Goal: Task Accomplishment & Management: Complete application form

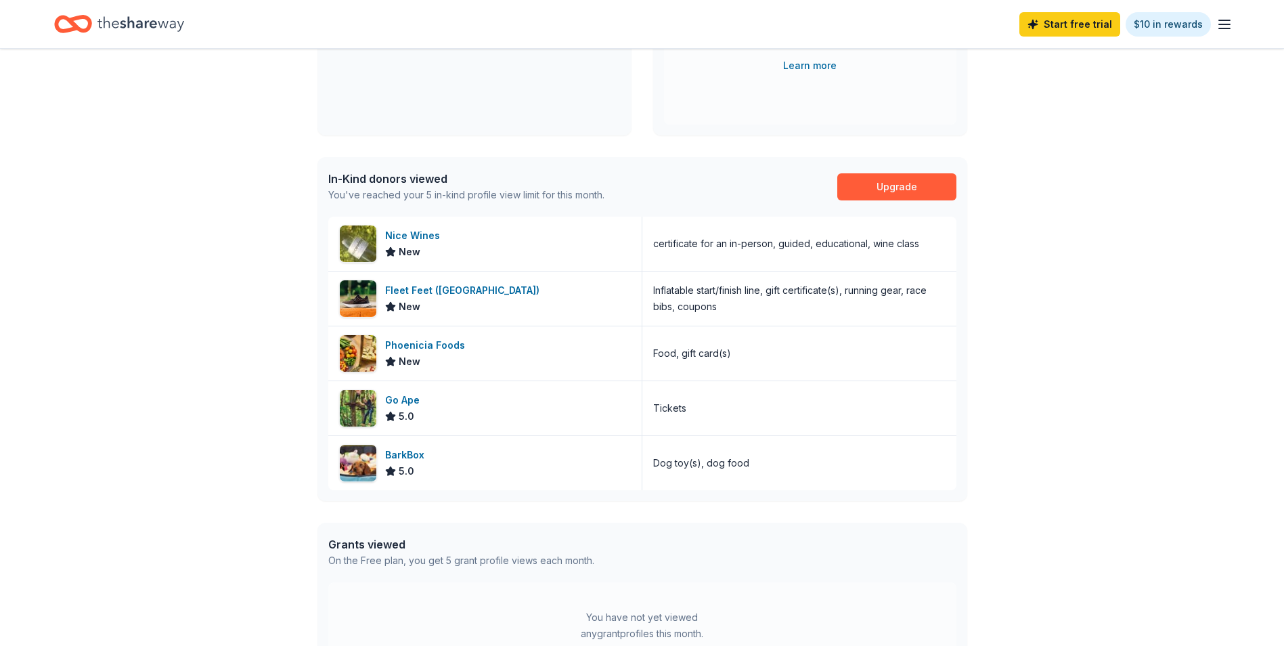
scroll to position [271, 0]
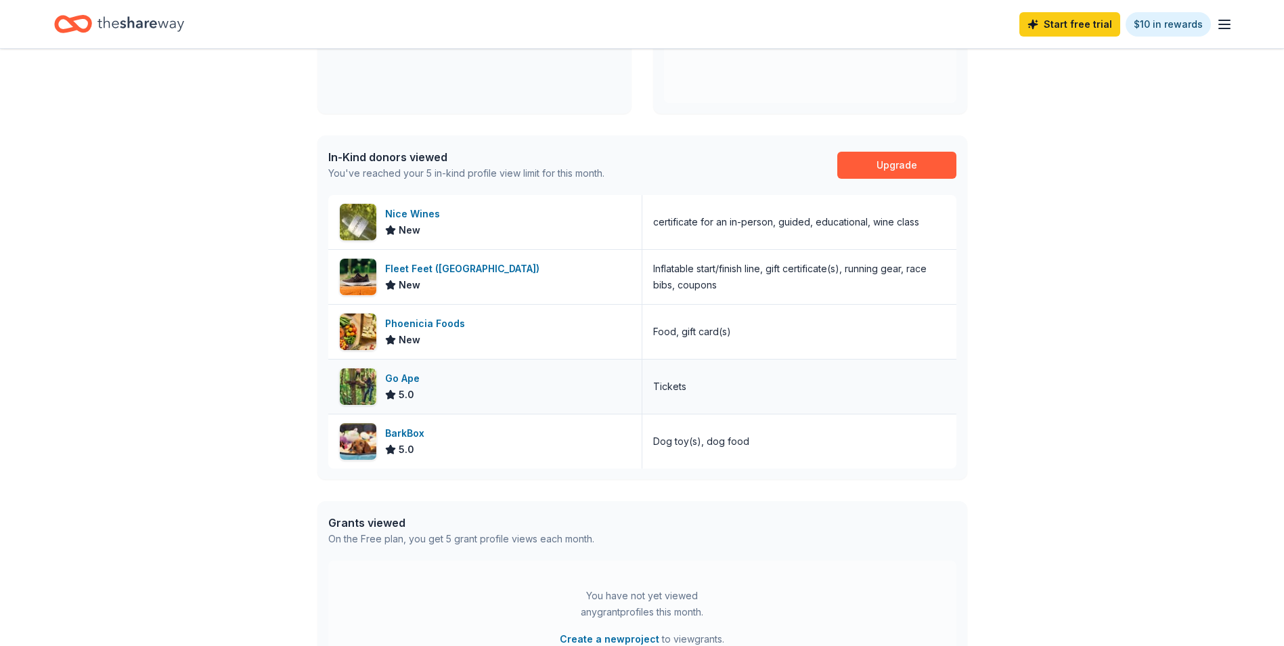
click at [399, 370] on div "Go Ape" at bounding box center [405, 378] width 40 height 16
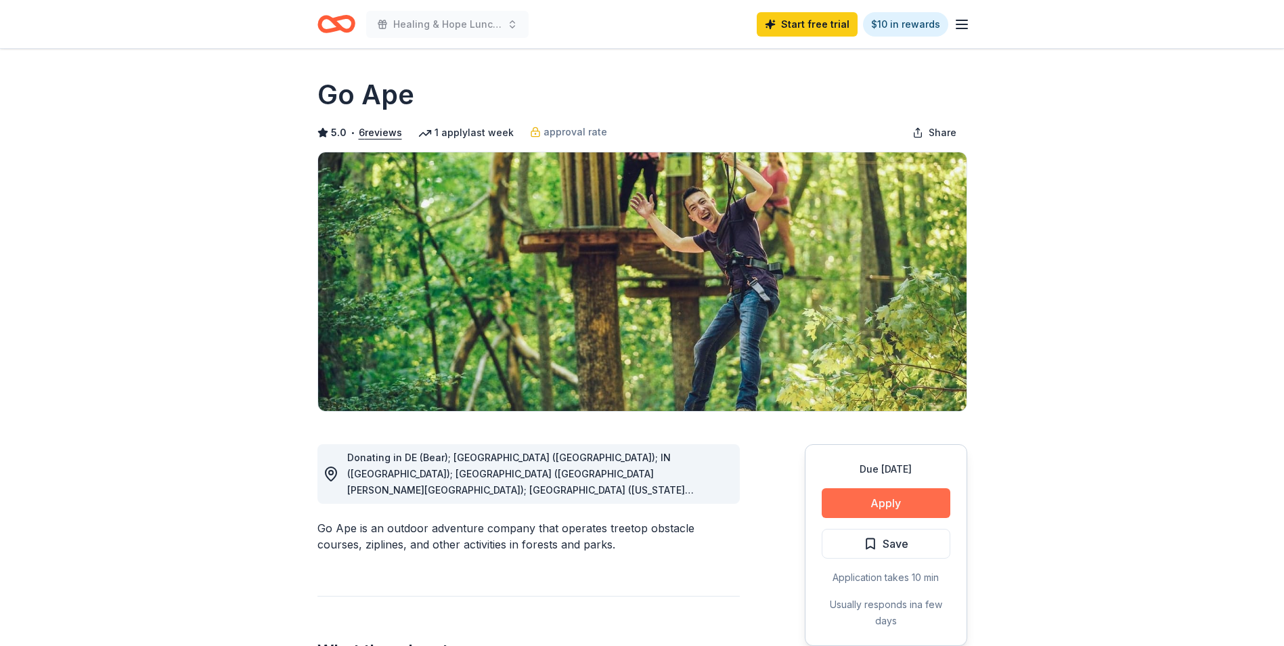
click at [904, 503] on button "Apply" at bounding box center [886, 503] width 129 height 30
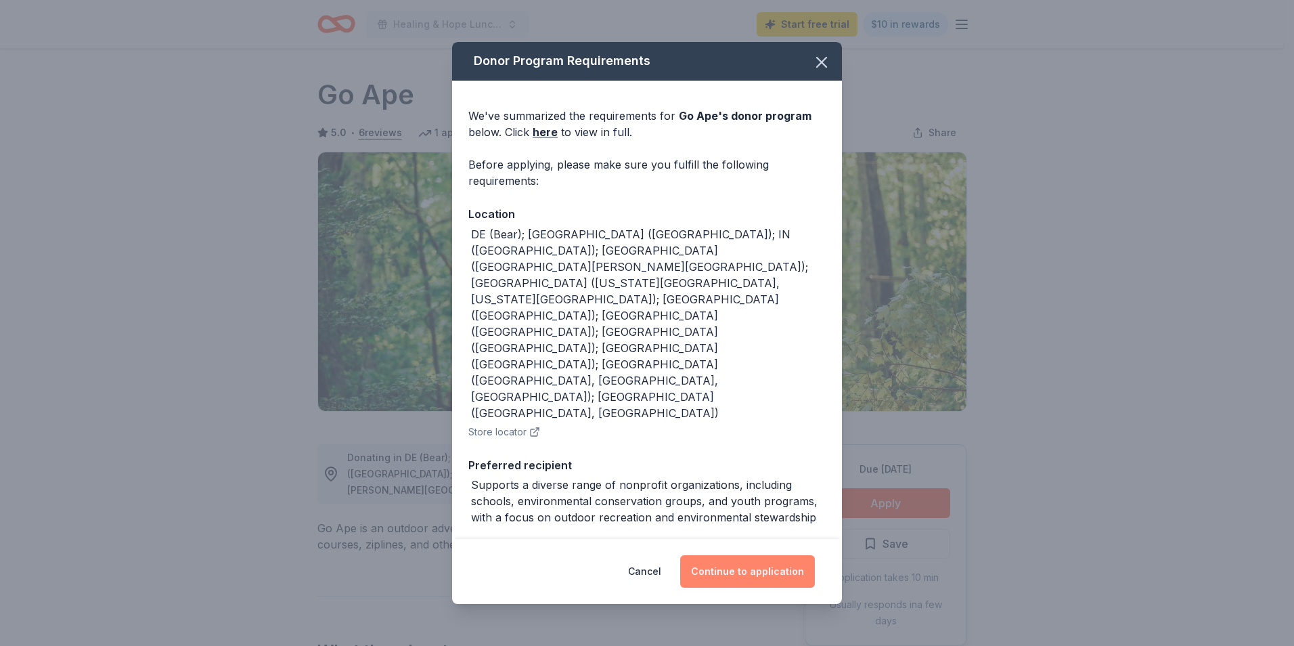
click at [745, 574] on button "Continue to application" at bounding box center [747, 571] width 135 height 32
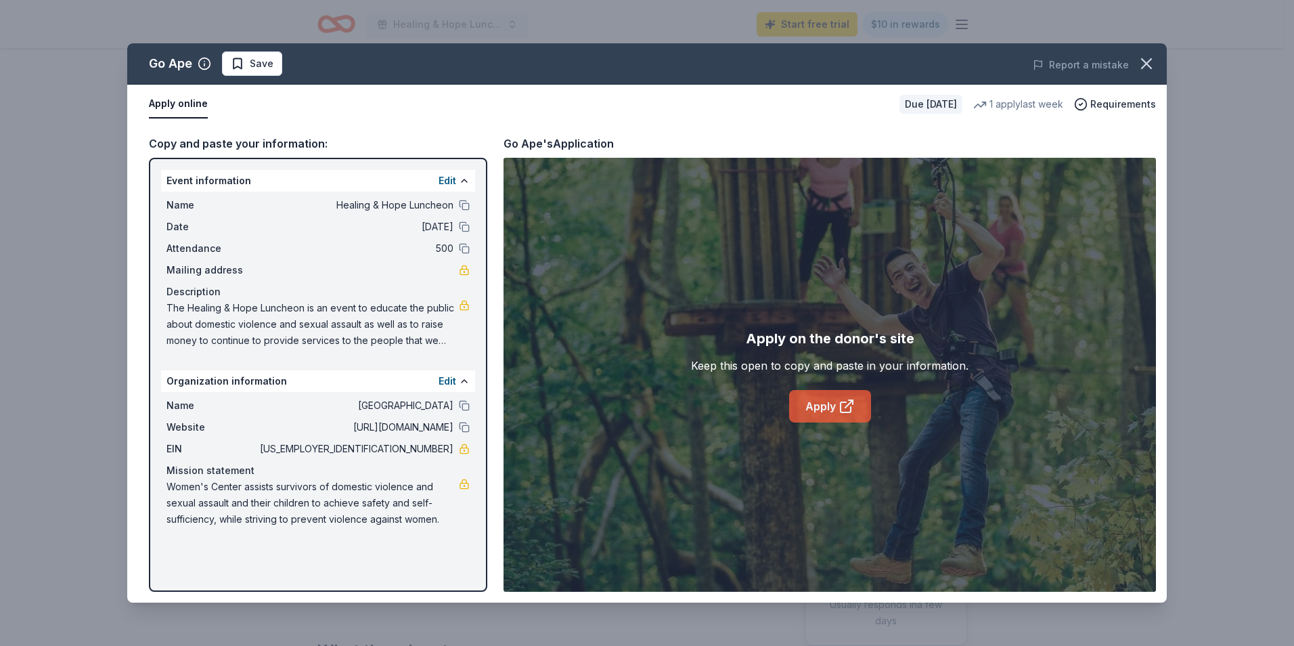
click at [858, 410] on link "Apply" at bounding box center [830, 406] width 82 height 32
